Goal: Task Accomplishment & Management: Use online tool/utility

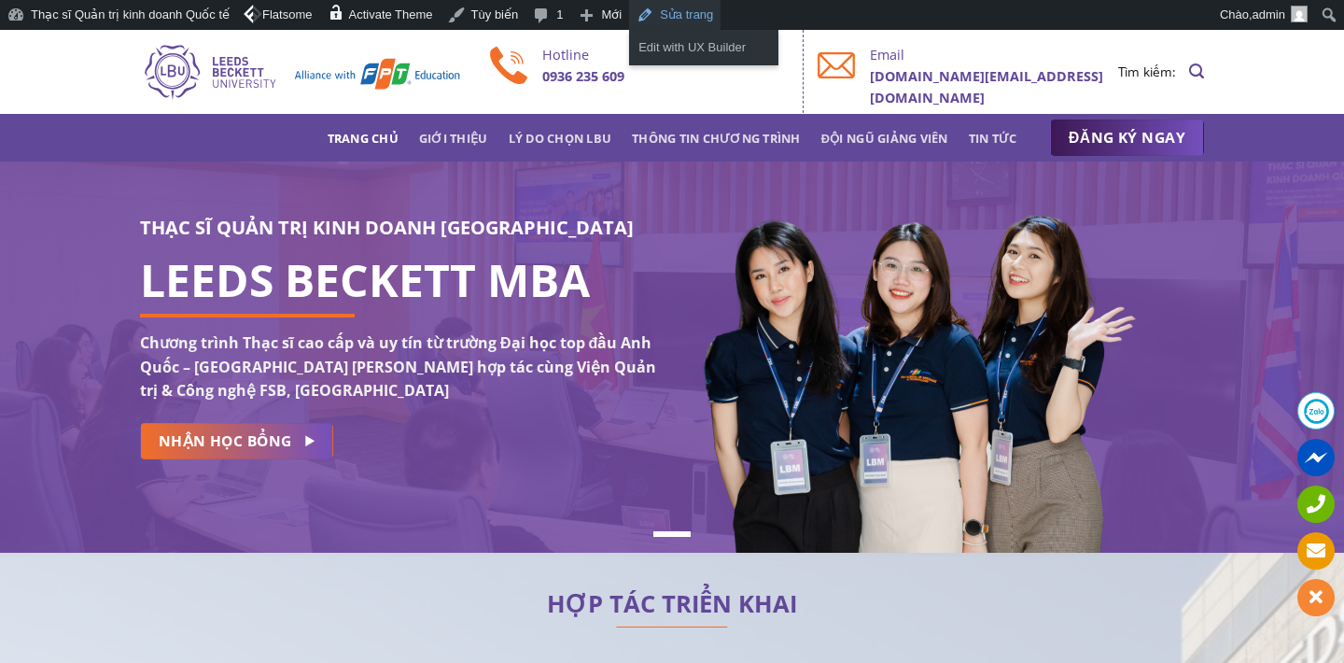
click at [683, 9] on link "Sửa trang" at bounding box center [674, 15] width 91 height 30
click at [720, 47] on link "Edit with UX Builder" at bounding box center [703, 47] width 149 height 24
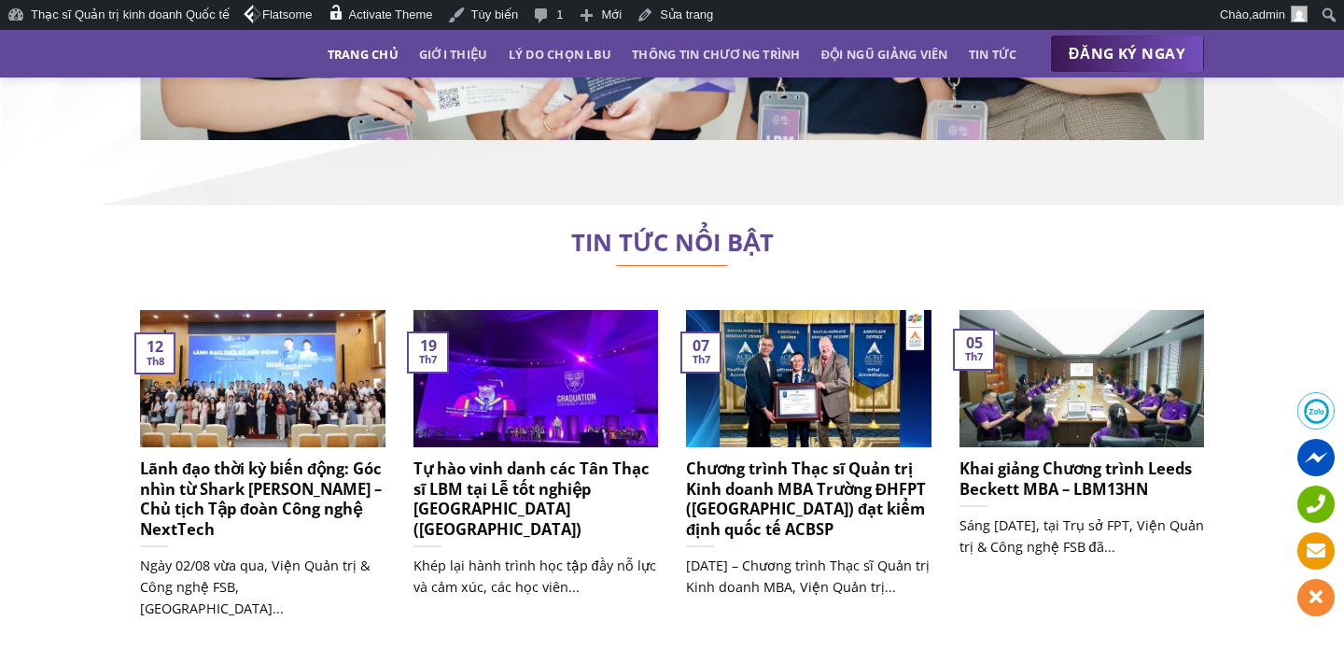
scroll to position [11053, 0]
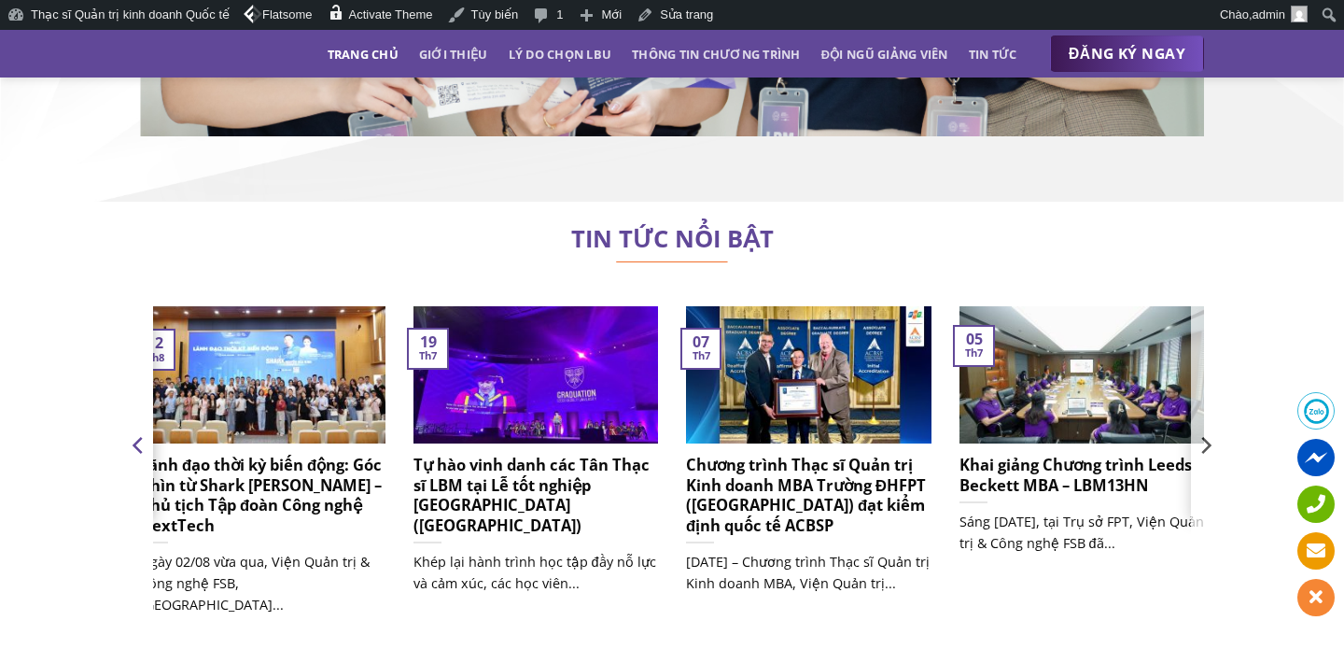
click at [140, 431] on icon "Previous" at bounding box center [139, 445] width 28 height 28
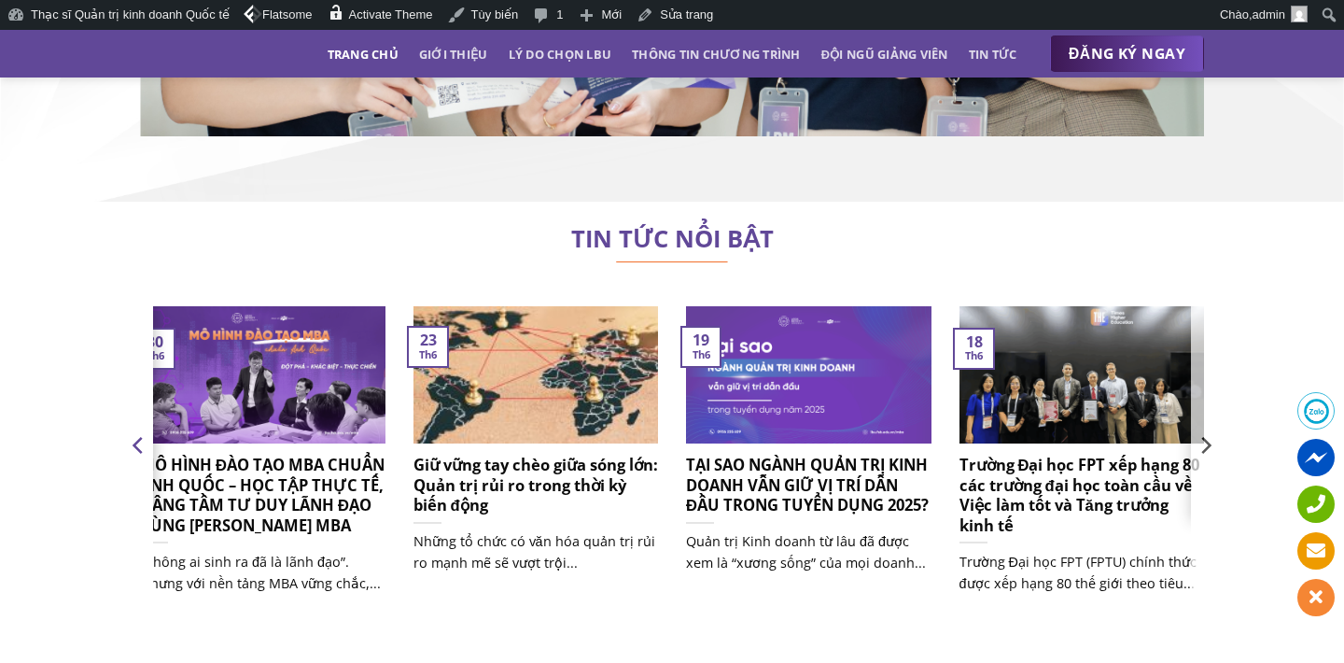
click at [139, 431] on icon "Previous" at bounding box center [139, 445] width 28 height 28
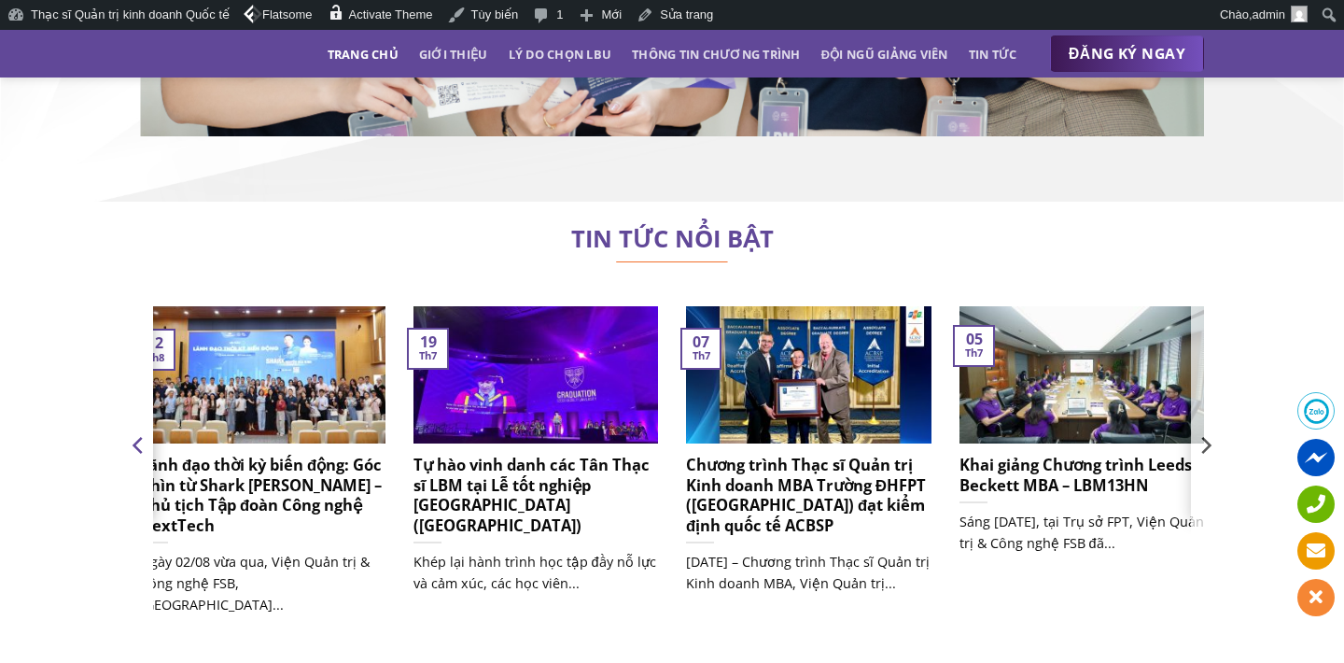
click at [139, 431] on icon "Previous" at bounding box center [139, 445] width 28 height 28
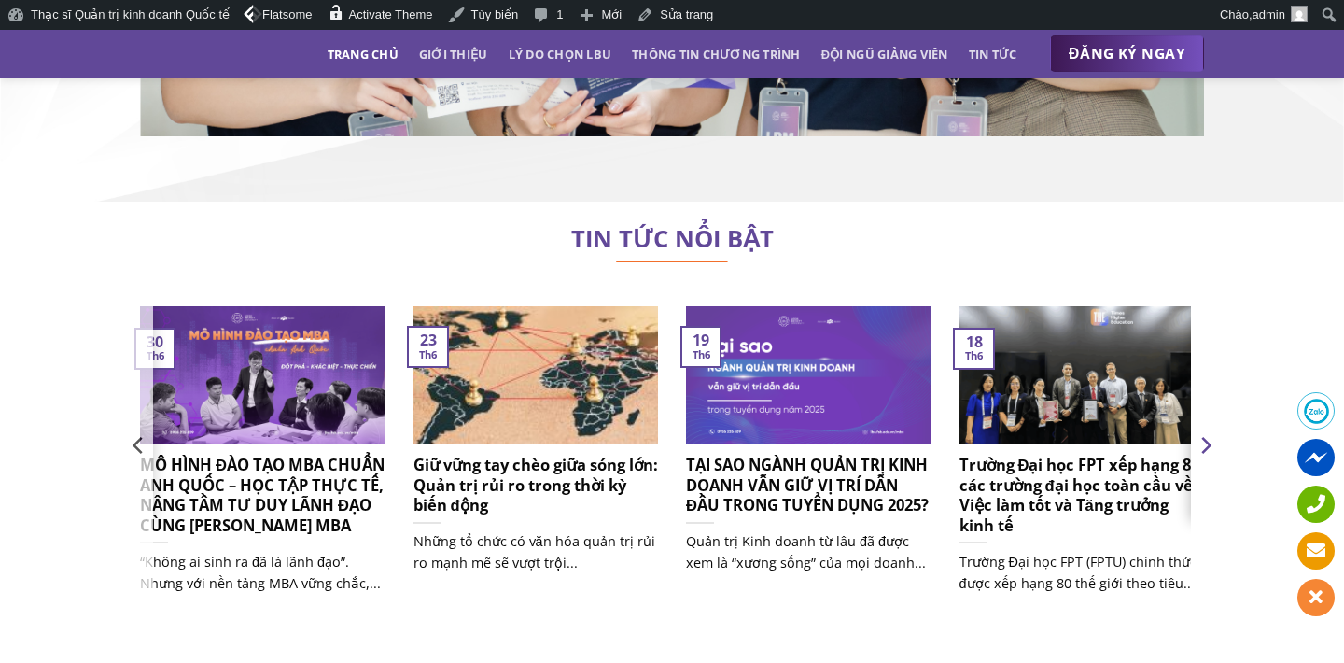
click at [1202, 431] on icon "Next" at bounding box center [1205, 445] width 28 height 28
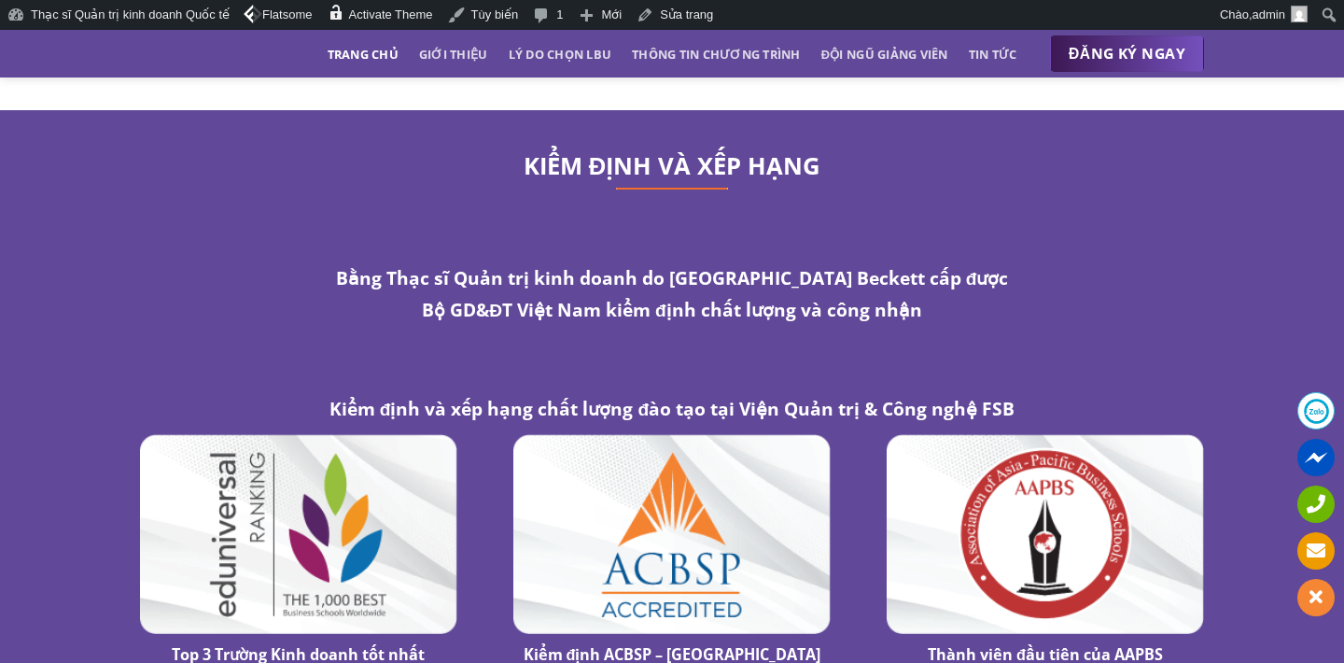
scroll to position [9496, 0]
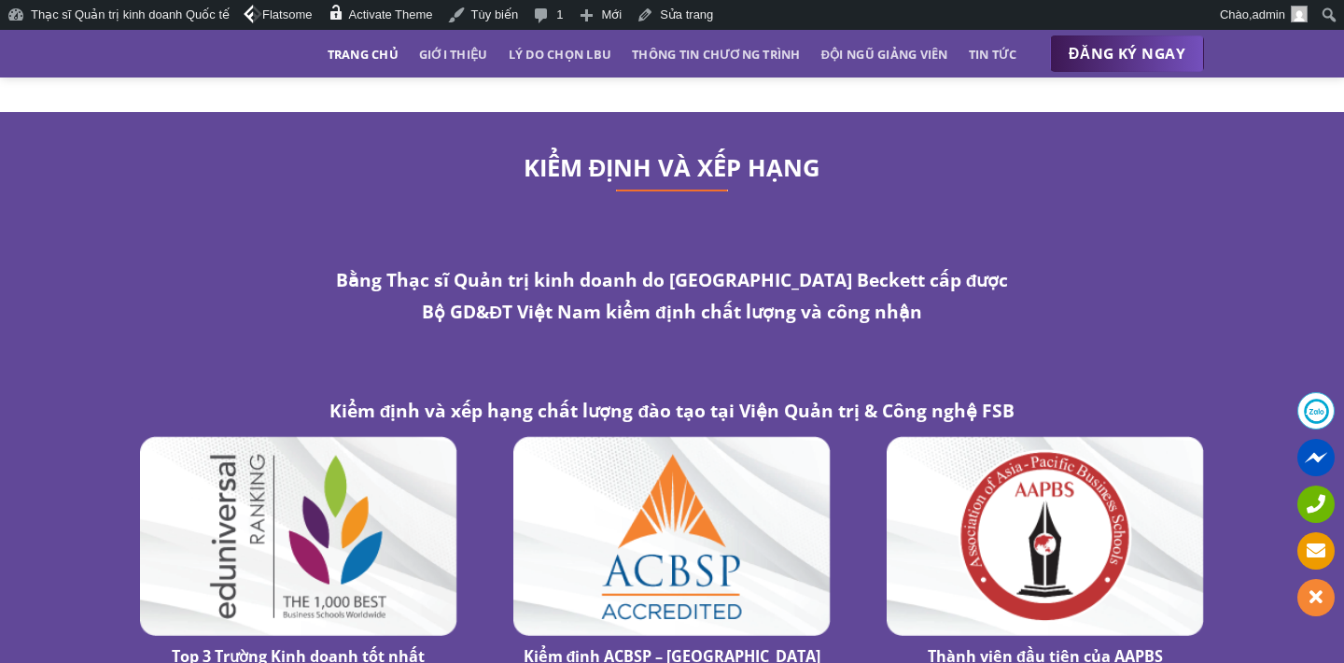
click at [703, 267] on strong "Bằng Thạc sĩ Quản trị kinh doanh do [GEOGRAPHIC_DATA] Beckett cấp được Bộ GD&ĐT…" at bounding box center [672, 295] width 673 height 56
click at [721, 277] on div "Bằng Thạc sĩ Quản trị kinh doanh do [GEOGRAPHIC_DATA] Beckett cấp được Bộ GD&ĐT…" at bounding box center [672, 313] width 728 height 102
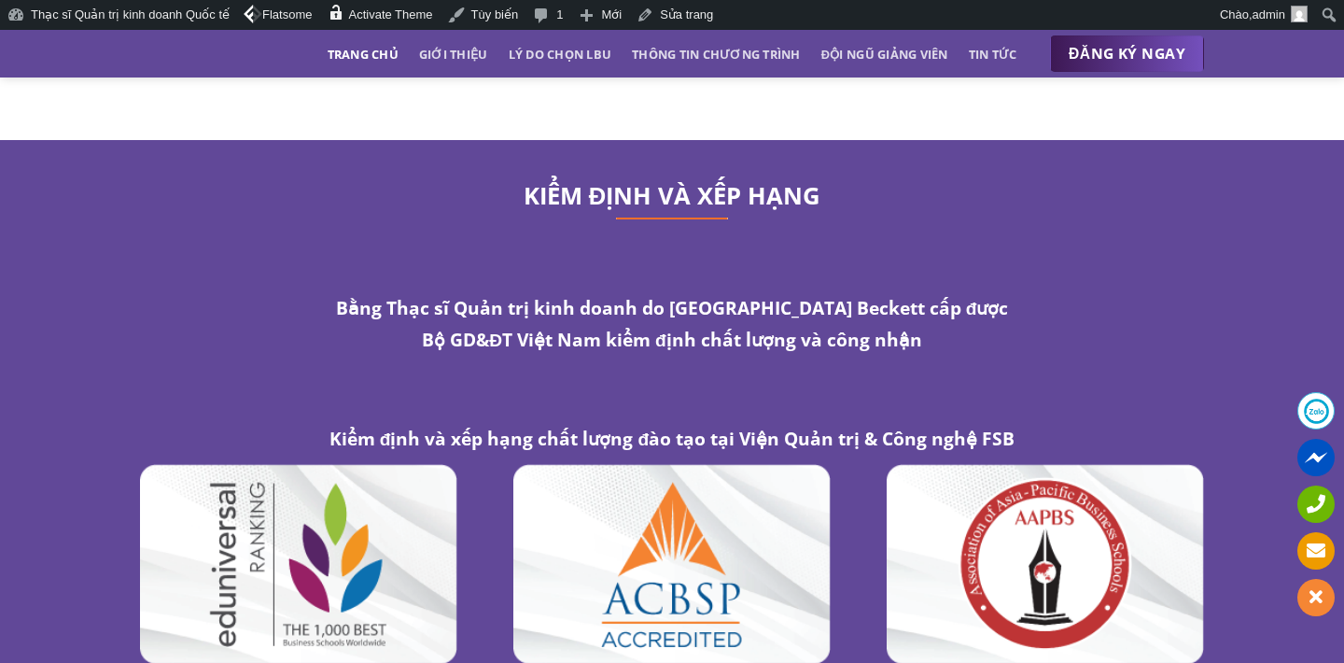
scroll to position [9461, 0]
